Goal: Information Seeking & Learning: Learn about a topic

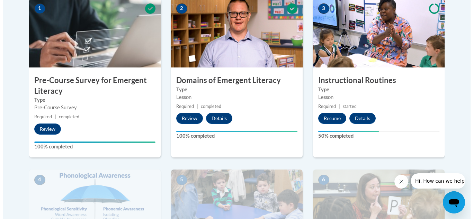
scroll to position [277, 0]
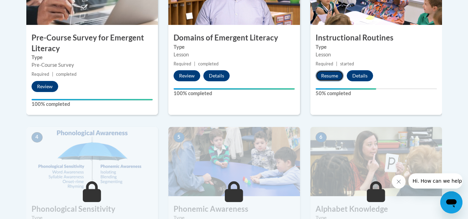
click at [328, 72] on button "Resume" at bounding box center [330, 75] width 28 height 11
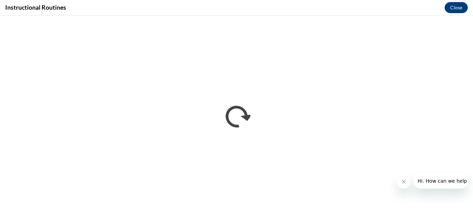
scroll to position [0, 0]
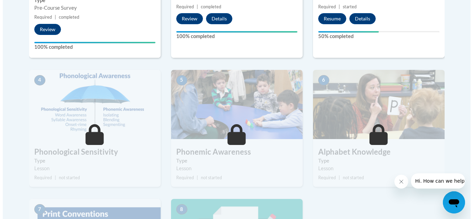
scroll to position [347, 0]
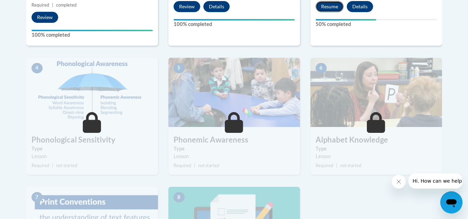
click at [323, 6] on button "Resume" at bounding box center [330, 6] width 28 height 11
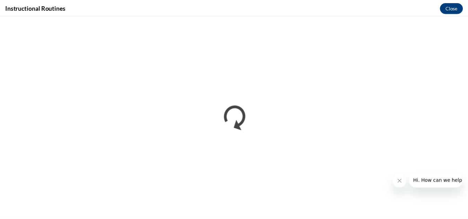
scroll to position [0, 0]
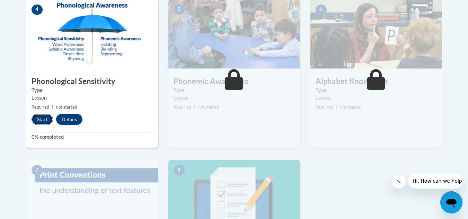
click at [45, 119] on button "Start" at bounding box center [42, 119] width 21 height 11
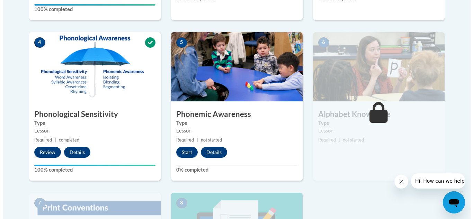
scroll to position [381, 0]
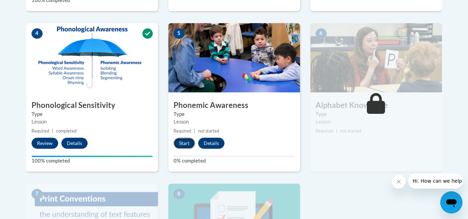
click at [183, 143] on button "Start" at bounding box center [184, 143] width 21 height 11
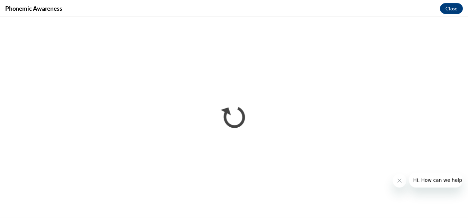
scroll to position [0, 0]
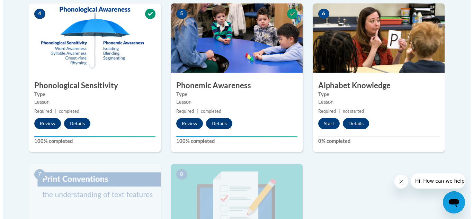
scroll to position [414, 0]
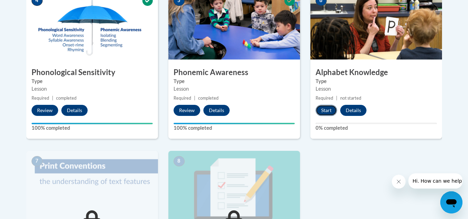
click at [324, 108] on button "Start" at bounding box center [326, 110] width 21 height 11
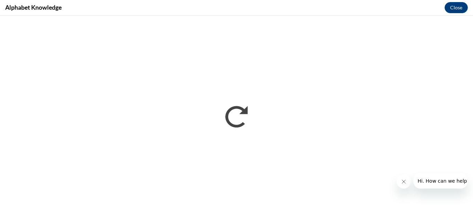
scroll to position [0, 0]
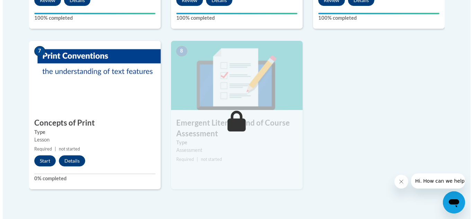
scroll to position [587, 0]
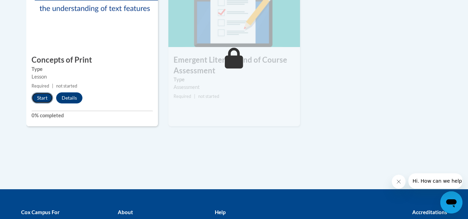
click at [38, 97] on button "Start" at bounding box center [42, 98] width 21 height 11
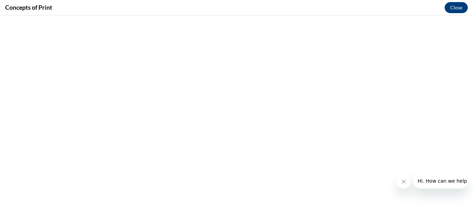
click at [403, 182] on icon "Close message from company" at bounding box center [404, 182] width 6 height 6
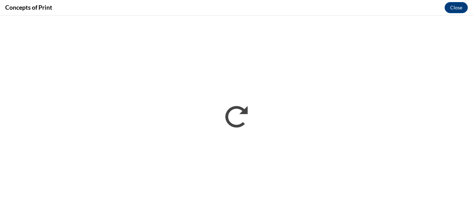
scroll to position [0, 0]
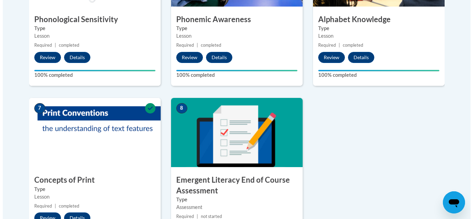
scroll to position [577, 0]
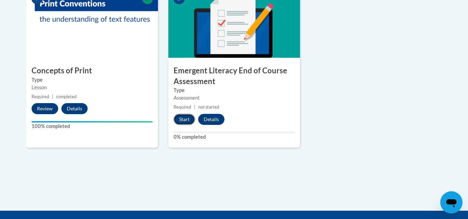
click at [187, 120] on button "Start" at bounding box center [184, 119] width 21 height 11
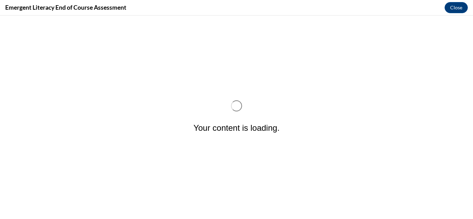
scroll to position [0, 0]
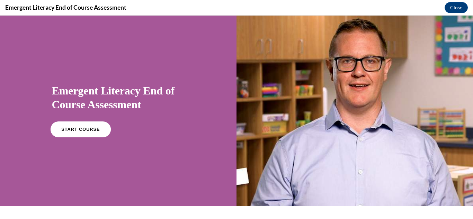
click at [94, 128] on span "START COURSE" at bounding box center [80, 129] width 38 height 5
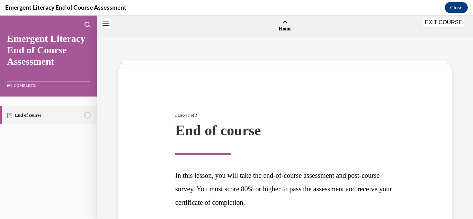
scroll to position [59, 0]
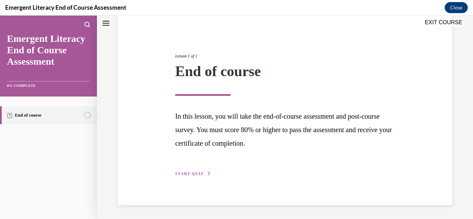
click at [199, 173] on span "START QUIZ" at bounding box center [189, 174] width 28 height 5
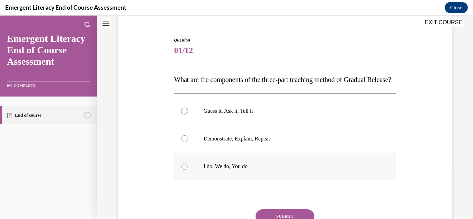
click at [183, 170] on div at bounding box center [184, 166] width 7 height 7
click at [183, 170] on input "I do, We do, You do" at bounding box center [184, 166] width 7 height 7
radio input "true"
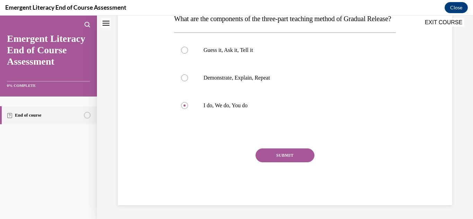
click at [290, 155] on button "SUBMIT" at bounding box center [285, 156] width 59 height 14
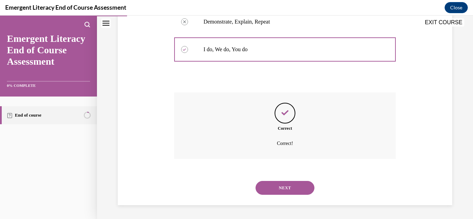
scroll to position [190, 0]
click at [285, 187] on button "NEXT" at bounding box center [285, 188] width 59 height 14
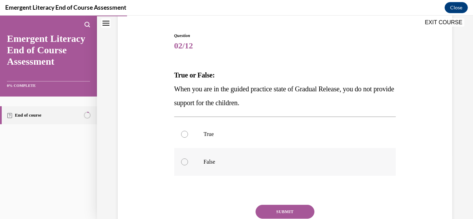
scroll to position [69, 0]
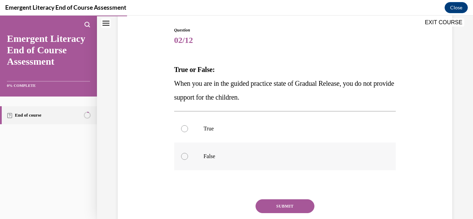
click at [186, 158] on div at bounding box center [184, 156] width 7 height 7
click at [186, 158] on input "False" at bounding box center [184, 156] width 7 height 7
radio input "true"
click at [273, 204] on button "SUBMIT" at bounding box center [285, 207] width 59 height 14
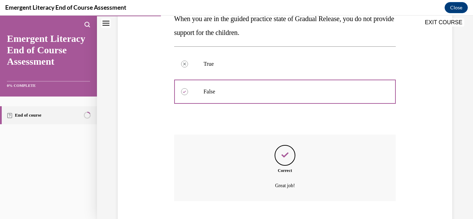
scroll to position [176, 0]
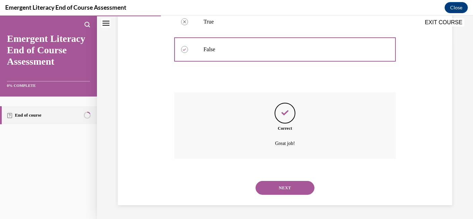
click at [273, 189] on button "NEXT" at bounding box center [285, 188] width 59 height 14
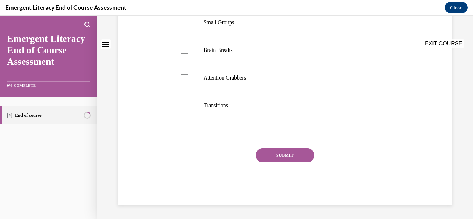
scroll to position [0, 0]
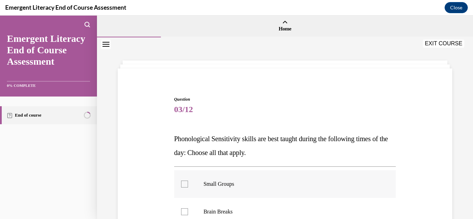
click at [181, 184] on div at bounding box center [184, 184] width 7 height 7
click at [181, 184] on input "Small Groups" at bounding box center [184, 184] width 7 height 7
checkbox input "true"
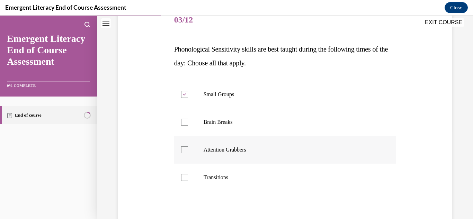
scroll to position [104, 0]
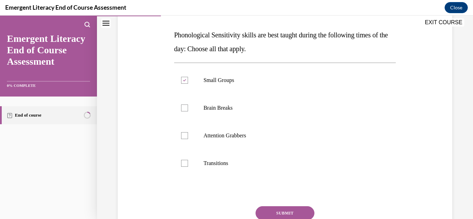
click at [281, 213] on button "SUBMIT" at bounding box center [285, 214] width 59 height 14
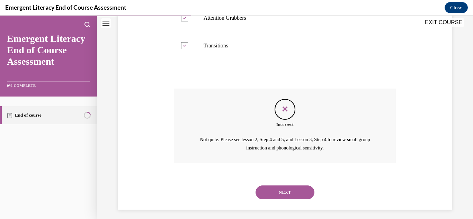
scroll to position [226, 0]
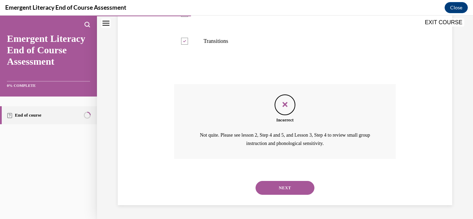
click at [276, 187] on button "NEXT" at bounding box center [285, 188] width 59 height 14
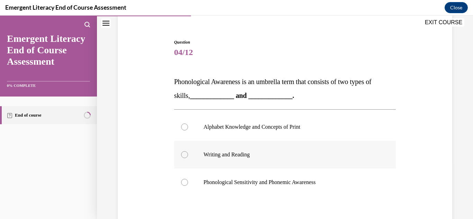
scroll to position [69, 0]
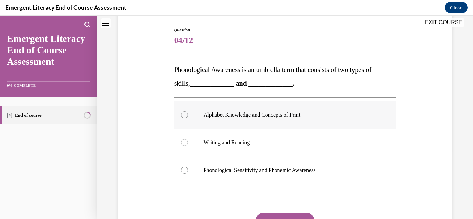
click at [258, 115] on p "Alphabet Knowledge and Concepts of Print" at bounding box center [291, 115] width 175 height 7
click at [188, 115] on input "Alphabet Knowledge and Concepts of Print" at bounding box center [184, 115] width 7 height 7
radio input "true"
click at [269, 173] on p "Phonological Sensitivity and Phonemic Awareness" at bounding box center [291, 170] width 175 height 7
click at [188, 173] on input "Phonological Sensitivity and Phonemic Awareness" at bounding box center [184, 170] width 7 height 7
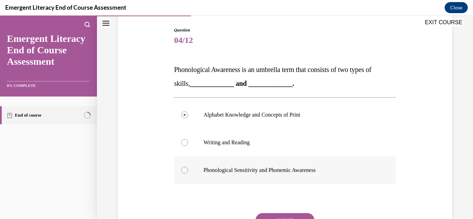
radio input "true"
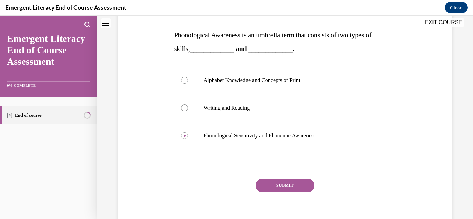
click at [280, 182] on button "SUBMIT" at bounding box center [285, 186] width 59 height 14
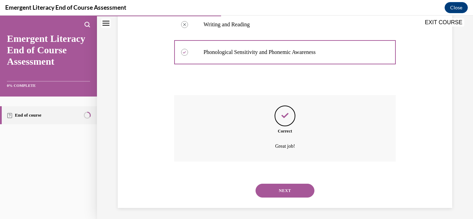
scroll to position [190, 0]
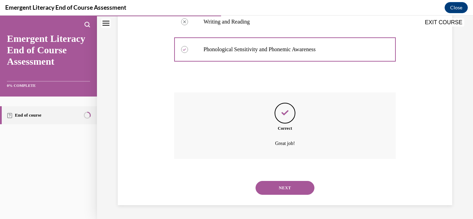
click at [279, 187] on button "NEXT" at bounding box center [285, 188] width 59 height 14
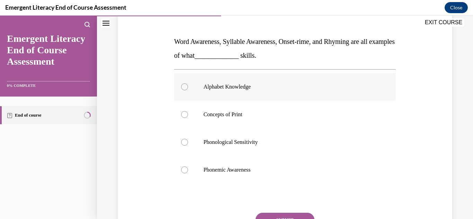
scroll to position [104, 0]
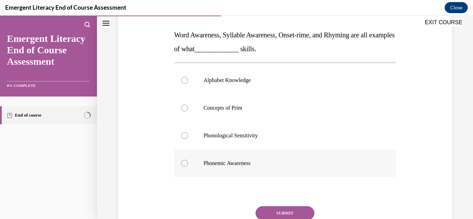
click at [182, 164] on div at bounding box center [184, 163] width 7 height 7
click at [182, 164] on input "Phonemic Awareness" at bounding box center [184, 163] width 7 height 7
radio input "true"
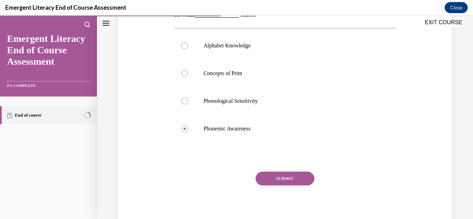
click at [279, 178] on button "SUBMIT" at bounding box center [285, 179] width 59 height 14
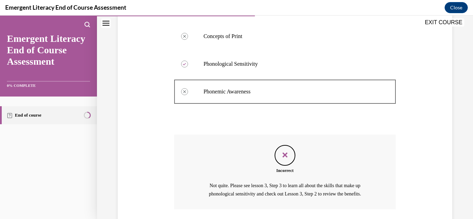
scroll to position [226, 0]
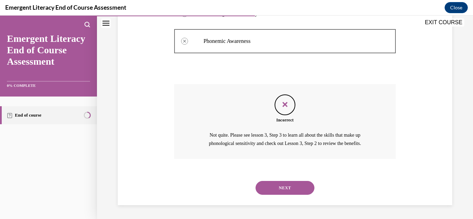
click at [280, 186] on button "NEXT" at bounding box center [285, 188] width 59 height 14
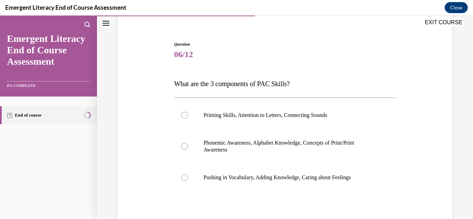
scroll to position [69, 0]
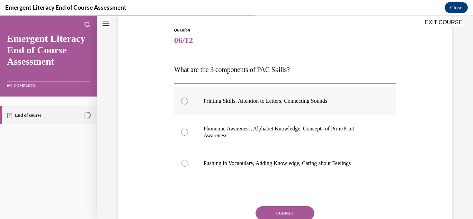
click at [296, 103] on p "Printing Skills, Attention to Letters, Connecting Sounds" at bounding box center [291, 101] width 175 height 7
click at [188, 103] on input "Printing Skills, Attention to Letters, Connecting Sounds" at bounding box center [184, 101] width 7 height 7
radio input "true"
drag, startPoint x: 301, startPoint y: 215, endPoint x: 305, endPoint y: 213, distance: 4.4
click at [301, 215] on button "SUBMIT" at bounding box center [285, 214] width 59 height 14
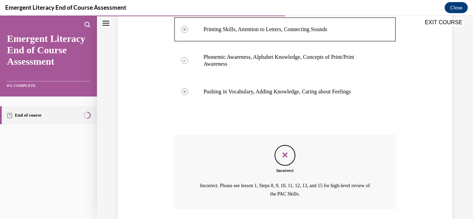
scroll to position [192, 0]
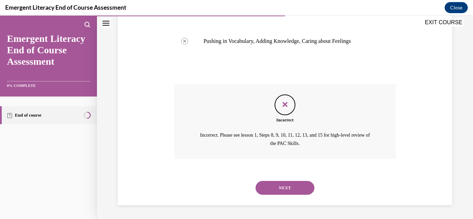
click at [286, 187] on button "NEXT" at bounding box center [285, 188] width 59 height 14
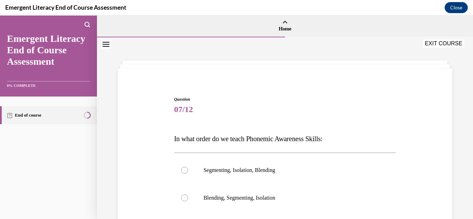
scroll to position [35, 0]
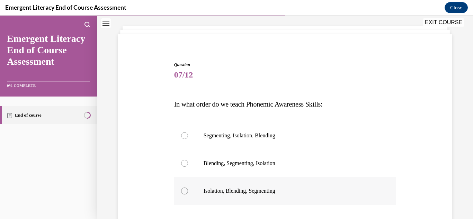
click at [258, 191] on p "Isolation, Blending, Segmenting" at bounding box center [291, 191] width 175 height 7
click at [188, 191] on input "Isolation, Blending, Segmenting" at bounding box center [184, 191] width 7 height 7
radio input "true"
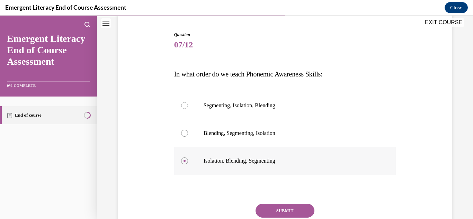
scroll to position [120, 0]
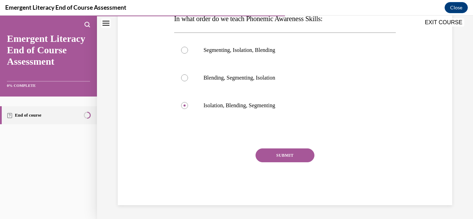
click at [282, 154] on button "SUBMIT" at bounding box center [285, 156] width 59 height 14
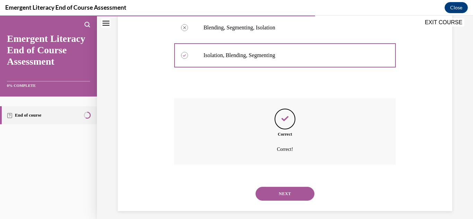
scroll to position [176, 0]
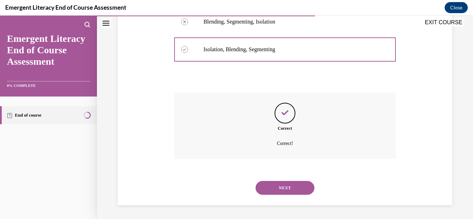
click at [285, 188] on button "NEXT" at bounding box center [285, 188] width 59 height 14
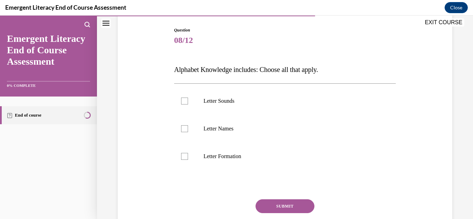
scroll to position [104, 0]
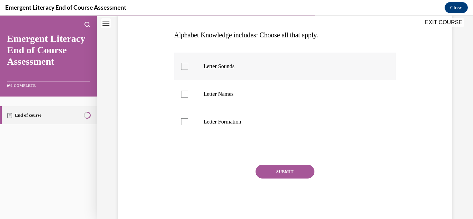
click at [190, 66] on label "Letter Sounds" at bounding box center [285, 67] width 222 height 28
click at [188, 66] on input "Letter Sounds" at bounding box center [184, 66] width 7 height 7
checkbox input "true"
drag, startPoint x: 184, startPoint y: 96, endPoint x: 181, endPoint y: 107, distance: 11.2
click at [184, 97] on div at bounding box center [184, 94] width 7 height 7
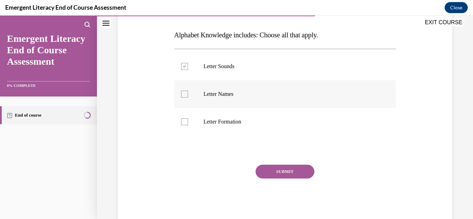
click at [184, 97] on input "Letter Names" at bounding box center [184, 94] width 7 height 7
checkbox input "true"
click at [184, 124] on div at bounding box center [184, 122] width 7 height 7
click at [184, 124] on input "Letter Formation" at bounding box center [184, 122] width 7 height 7
checkbox input "true"
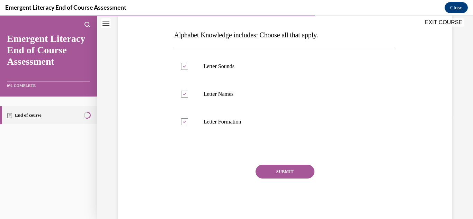
click at [294, 171] on button "SUBMIT" at bounding box center [285, 172] width 59 height 14
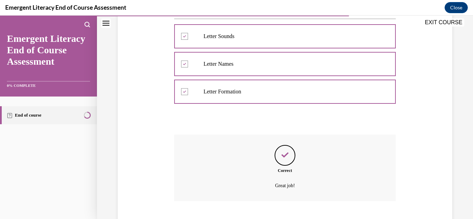
scroll to position [176, 0]
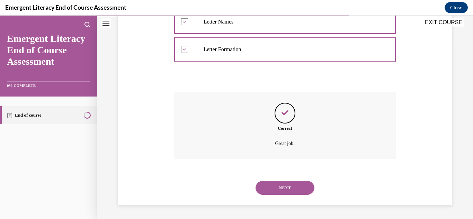
click at [289, 182] on button "NEXT" at bounding box center [285, 188] width 59 height 14
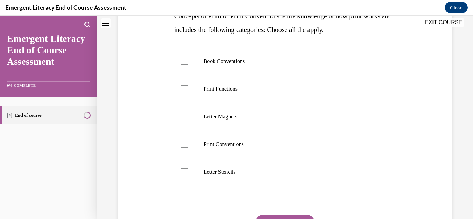
scroll to position [120, 0]
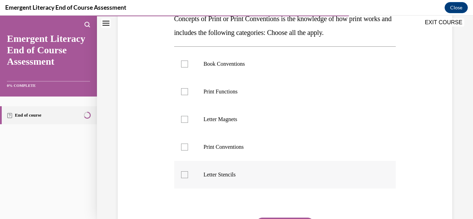
click at [182, 175] on div at bounding box center [184, 175] width 7 height 7
click at [182, 175] on input "Letter Stencils" at bounding box center [184, 175] width 7 height 7
checkbox input "true"
drag, startPoint x: 184, startPoint y: 148, endPoint x: 183, endPoint y: 139, distance: 8.7
click at [183, 146] on div at bounding box center [184, 147] width 7 height 7
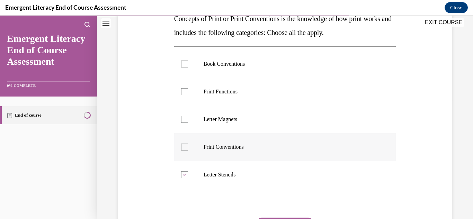
click at [183, 146] on input "Print Conventions" at bounding box center [184, 147] width 7 height 7
checkbox input "true"
click at [182, 94] on div at bounding box center [184, 91] width 7 height 7
click at [182, 94] on input "Print Functions" at bounding box center [184, 91] width 7 height 7
checkbox input "true"
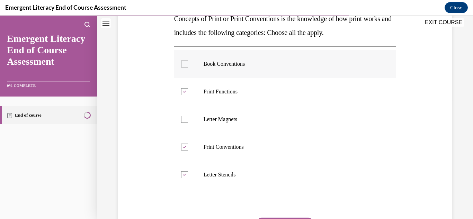
click at [185, 64] on div at bounding box center [184, 64] width 7 height 7
click at [185, 64] on input "Book Conventions" at bounding box center [184, 64] width 7 height 7
checkbox input "true"
click at [183, 124] on label "Letter Magnets" at bounding box center [285, 120] width 222 height 28
click at [183, 123] on input "Letter Magnets" at bounding box center [184, 119] width 7 height 7
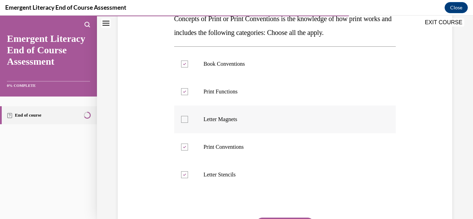
checkbox input "true"
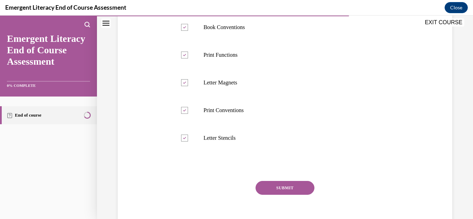
scroll to position [190, 0]
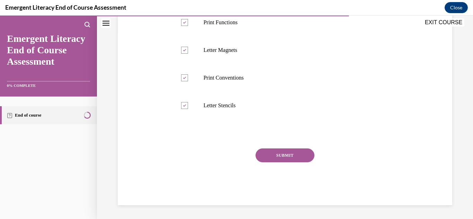
click at [269, 151] on button "SUBMIT" at bounding box center [285, 156] width 59 height 14
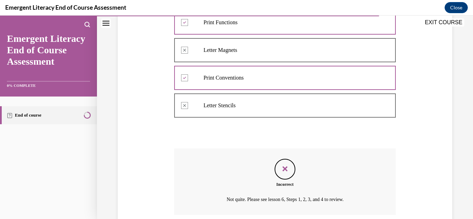
scroll to position [246, 0]
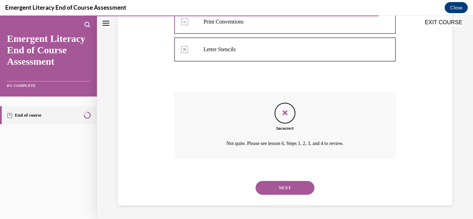
click at [280, 188] on button "NEXT" at bounding box center [285, 188] width 59 height 14
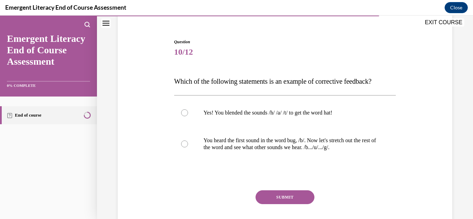
scroll to position [69, 0]
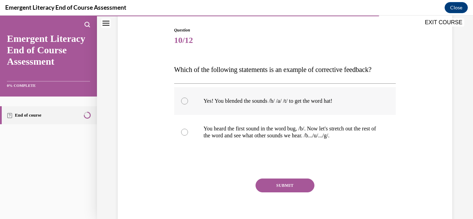
click at [189, 108] on label "Yes! You blended the sounds /h/ /a/ /t/ to get the word hat!" at bounding box center [285, 101] width 222 height 28
click at [188, 105] on input "Yes! You blended the sounds /h/ /a/ /t/ to get the word hat!" at bounding box center [184, 101] width 7 height 7
radio input "true"
click at [181, 134] on div at bounding box center [184, 132] width 7 height 7
click at [181, 134] on input "You heard the first sound in the word bug, /b/. Now let's stretch out the rest …" at bounding box center [184, 132] width 7 height 7
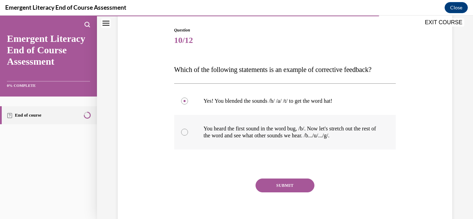
radio input "true"
click at [273, 187] on button "SUBMIT" at bounding box center [285, 186] width 59 height 14
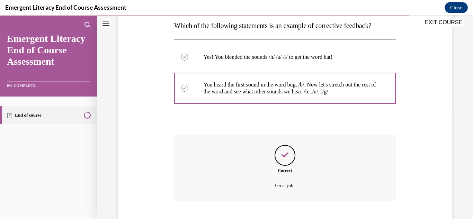
scroll to position [156, 0]
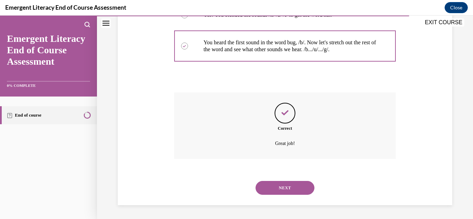
click at [278, 189] on button "NEXT" at bounding box center [285, 188] width 59 height 14
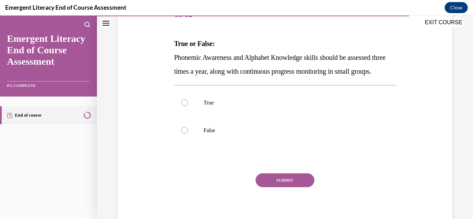
scroll to position [104, 0]
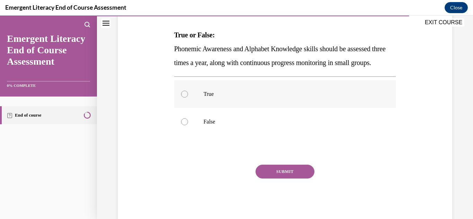
click at [187, 108] on label "True" at bounding box center [285, 94] width 222 height 28
click at [187, 98] on input "True" at bounding box center [184, 94] width 7 height 7
radio input "true"
click at [306, 179] on button "SUBMIT" at bounding box center [285, 172] width 59 height 14
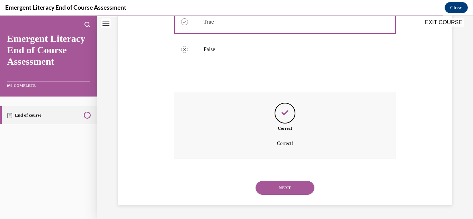
scroll to position [190, 0]
click at [303, 181] on button "NEXT" at bounding box center [285, 188] width 59 height 14
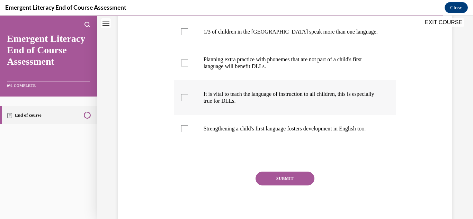
scroll to position [104, 0]
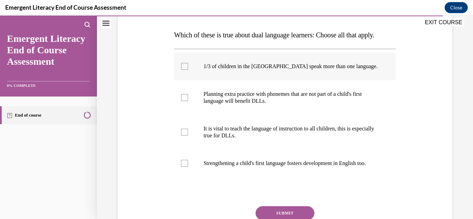
click at [239, 80] on label "1/3 of children in the [GEOGRAPHIC_DATA] speak more than one language." at bounding box center [285, 67] width 222 height 28
click at [188, 70] on input "1/3 of children in the [GEOGRAPHIC_DATA] speak more than one language." at bounding box center [184, 66] width 7 height 7
checkbox input "true"
click at [227, 105] on p "Planning extra practice with phonemes that are not part of a child's first lang…" at bounding box center [291, 98] width 175 height 14
click at [188, 101] on input "Planning extra practice with phonemes that are not part of a child's first lang…" at bounding box center [184, 97] width 7 height 7
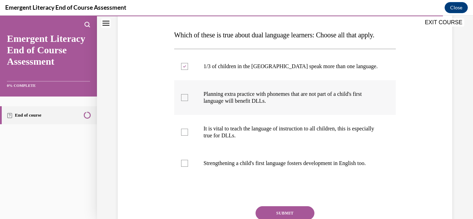
checkbox input "true"
click at [219, 139] on p "It is vital to teach the language of instruction to all children, this is espec…" at bounding box center [291, 132] width 175 height 14
click at [188, 136] on input "It is vital to teach the language of instruction to all children, this is espec…" at bounding box center [184, 132] width 7 height 7
checkbox input "true"
click at [216, 167] on p "Strengthening a child's first language fosters development in English too." at bounding box center [291, 163] width 175 height 7
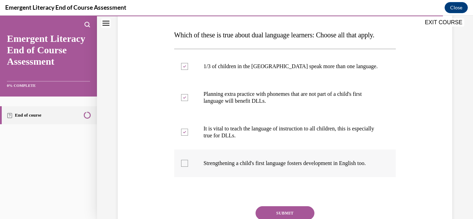
click at [188, 167] on input "Strengthening a child's first language fosters development in English too." at bounding box center [184, 163] width 7 height 7
checkbox input "true"
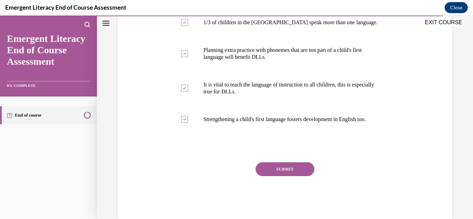
scroll to position [183, 0]
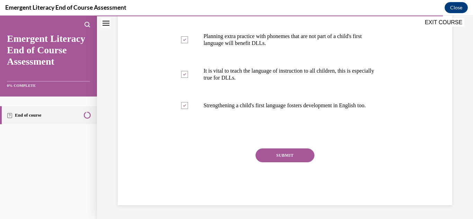
click at [298, 155] on button "SUBMIT" at bounding box center [285, 156] width 59 height 14
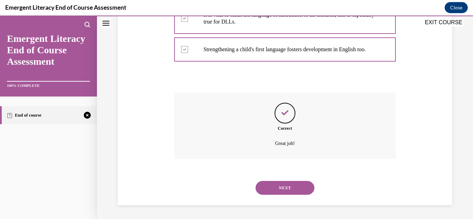
scroll to position [239, 0]
click at [279, 186] on button "NEXT" at bounding box center [285, 188] width 59 height 14
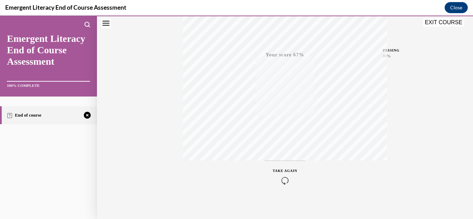
scroll to position [151, 0]
